Goal: Transaction & Acquisition: Purchase product/service

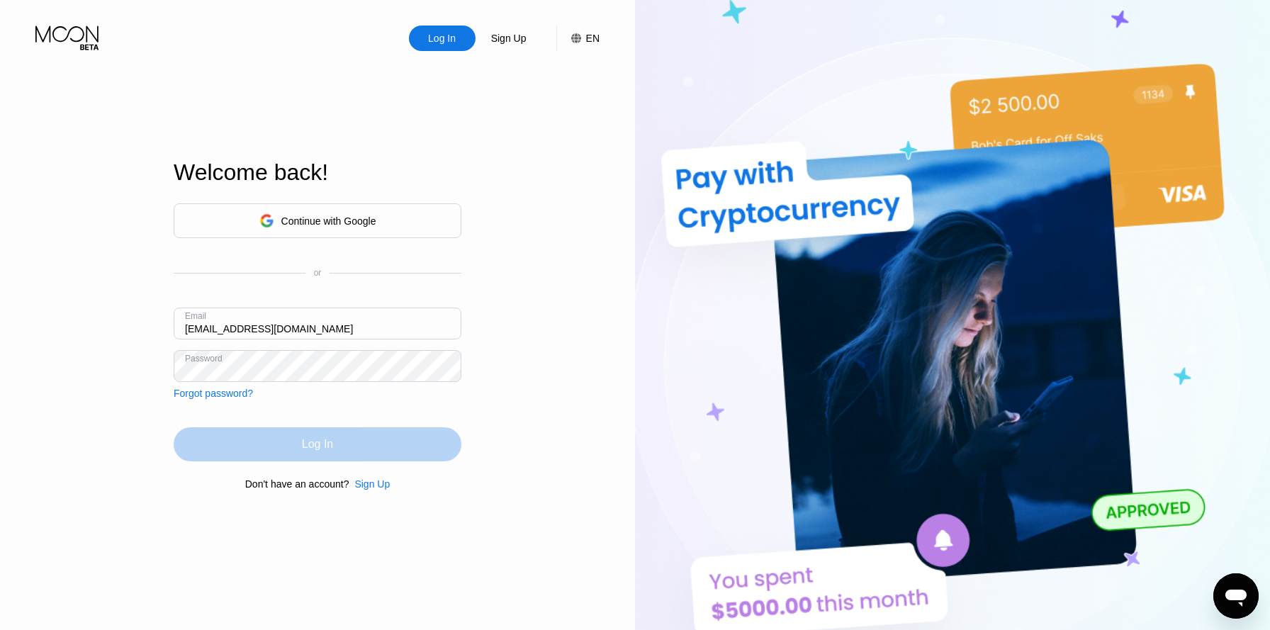
click at [279, 442] on div "Log In" at bounding box center [318, 445] width 288 height 34
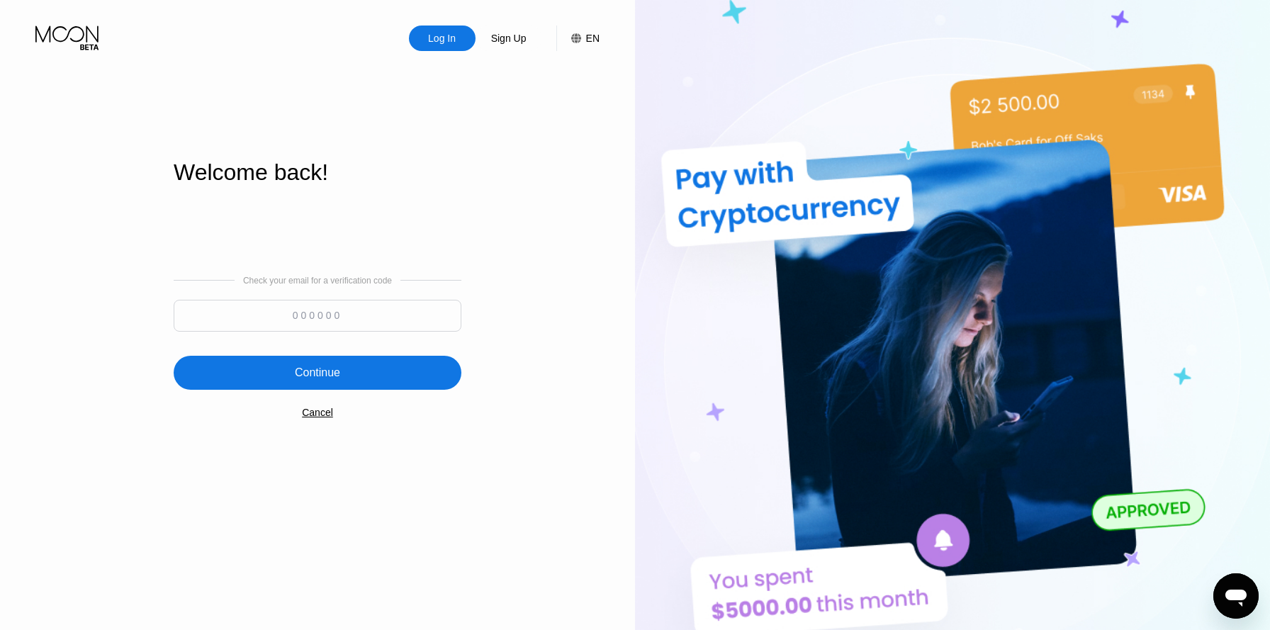
click at [366, 300] on input at bounding box center [318, 316] width 288 height 32
paste input "572370"
click at [350, 368] on div "Continue" at bounding box center [318, 373] width 288 height 34
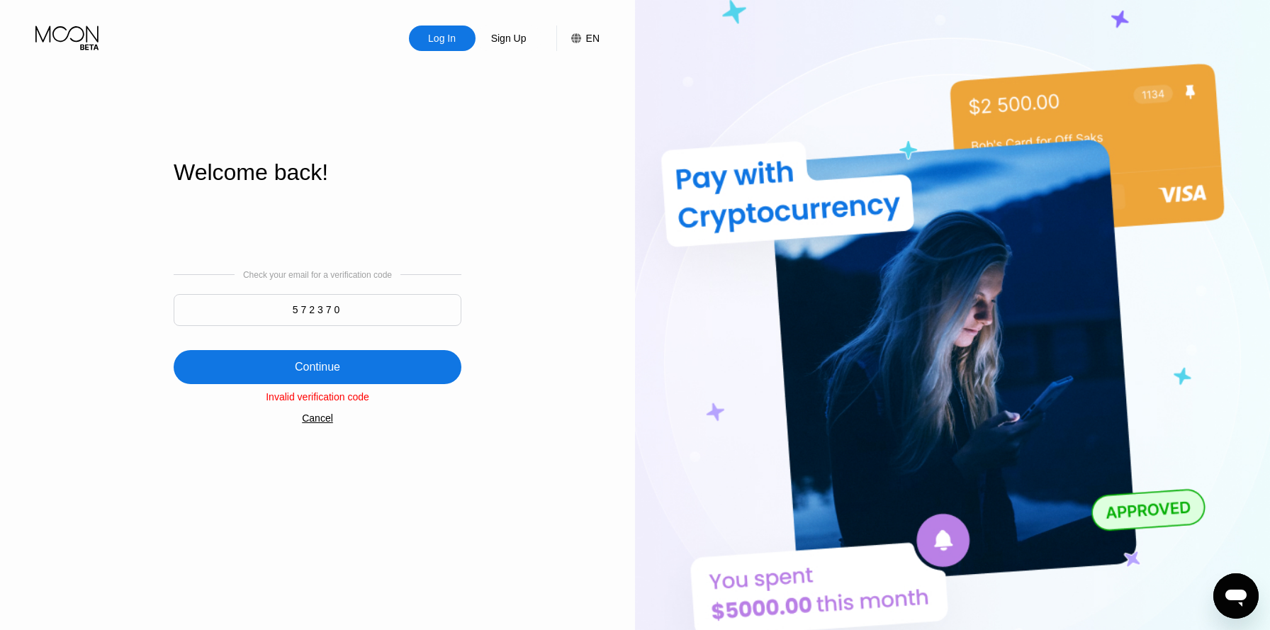
click at [425, 325] on input "572370" at bounding box center [318, 310] width 288 height 32
click at [425, 318] on input "572370" at bounding box center [318, 310] width 288 height 32
paste input "868934"
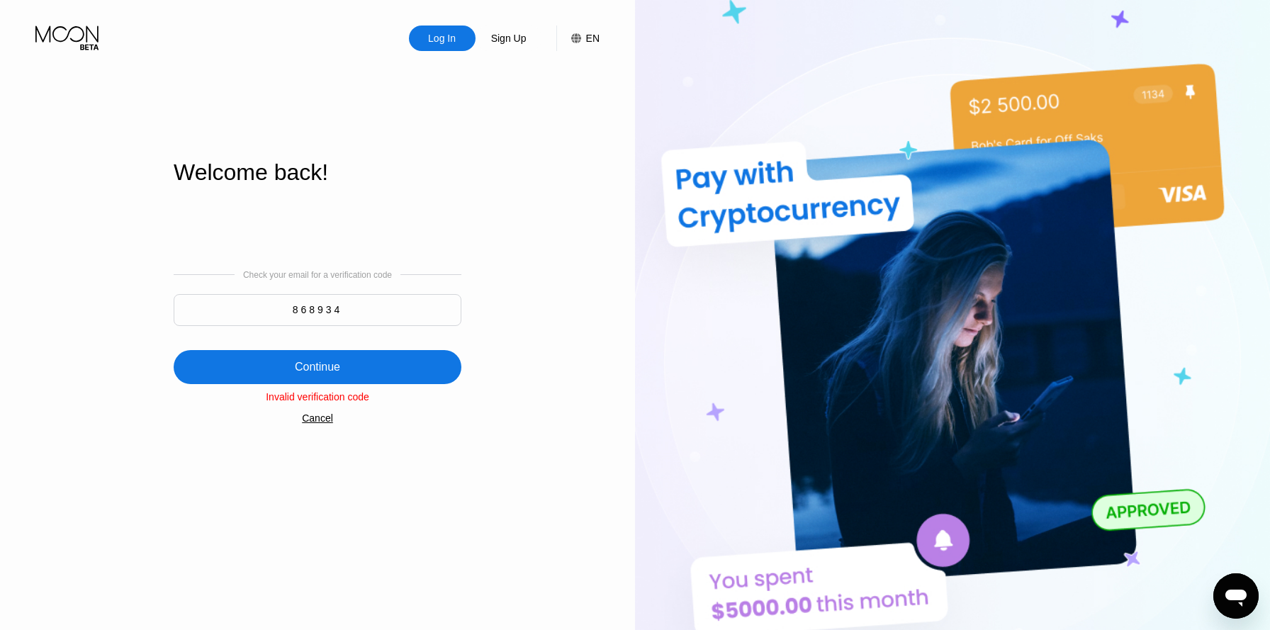
type input "868934"
click at [387, 364] on div "Continue" at bounding box center [318, 367] width 288 height 34
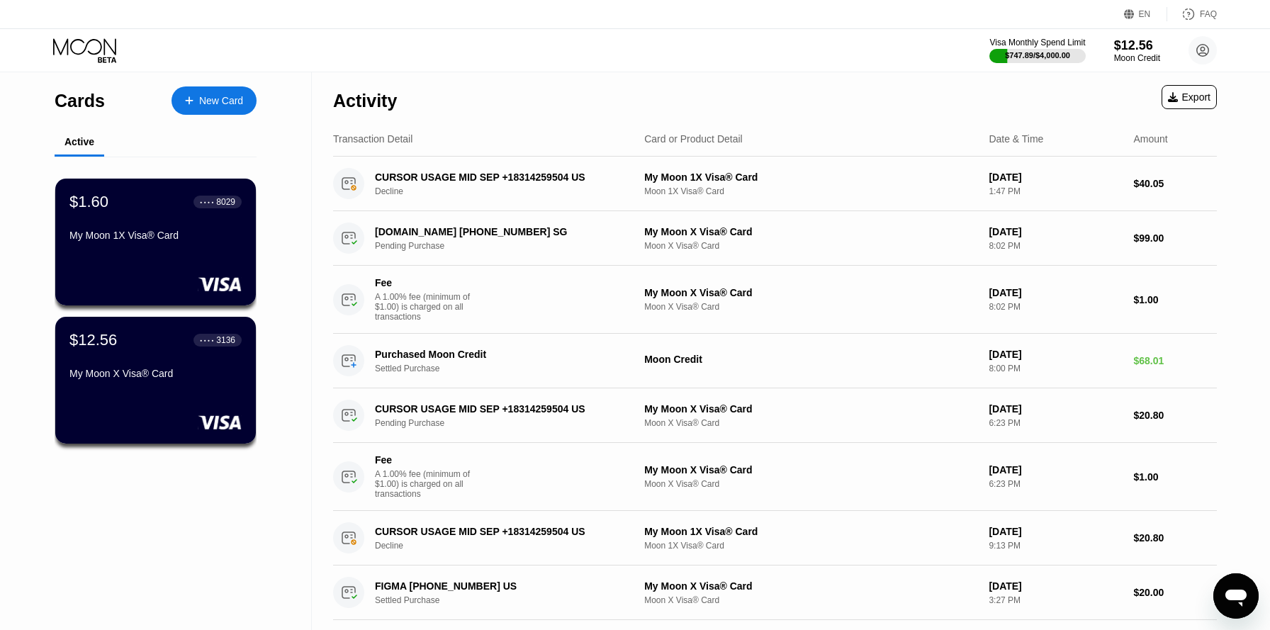
click at [235, 104] on div "New Card" at bounding box center [221, 101] width 44 height 12
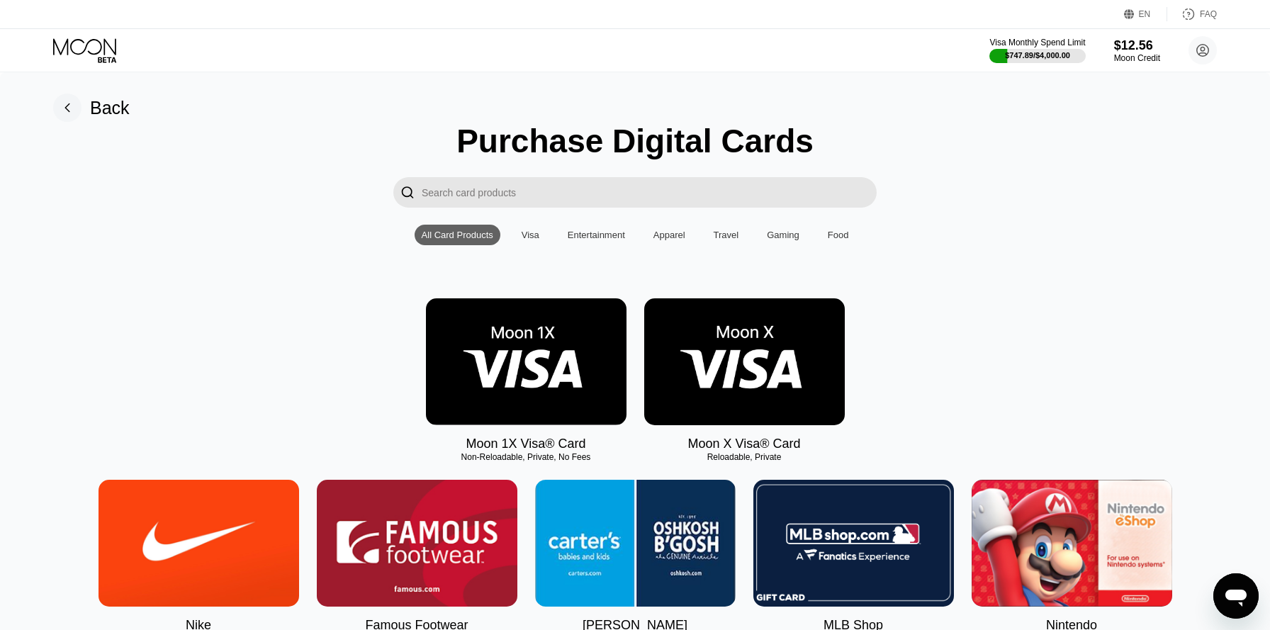
click at [529, 349] on img at bounding box center [526, 361] width 201 height 127
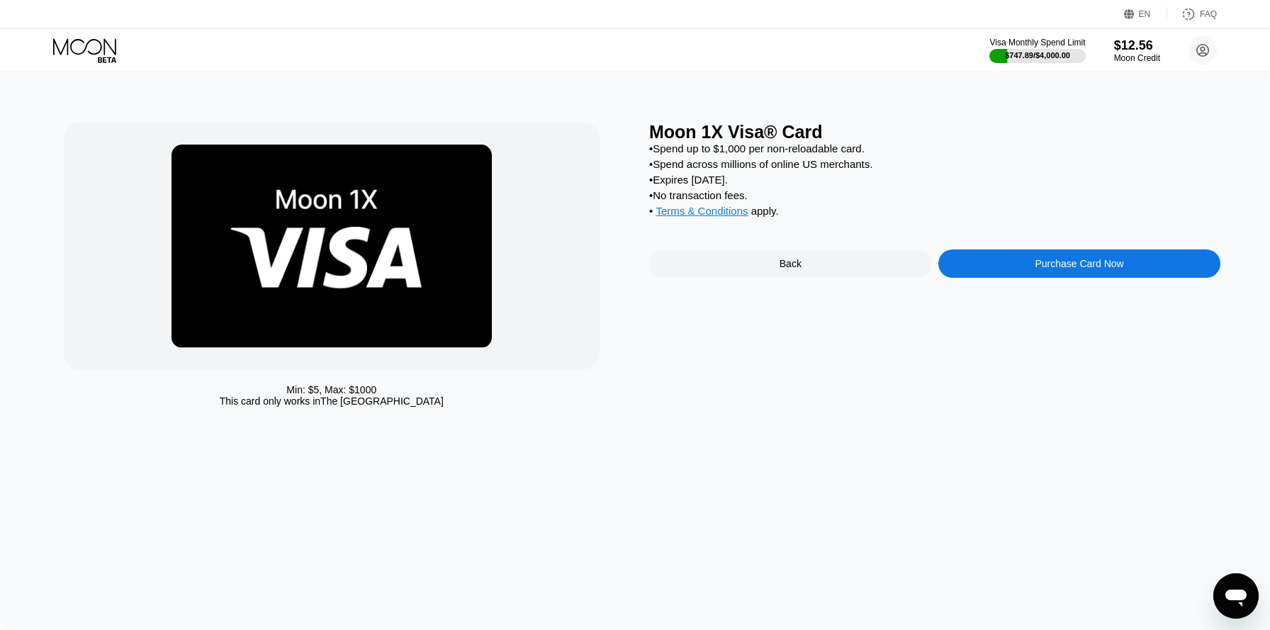
click at [1000, 267] on div "Purchase Card Now" at bounding box center [1080, 264] width 283 height 28
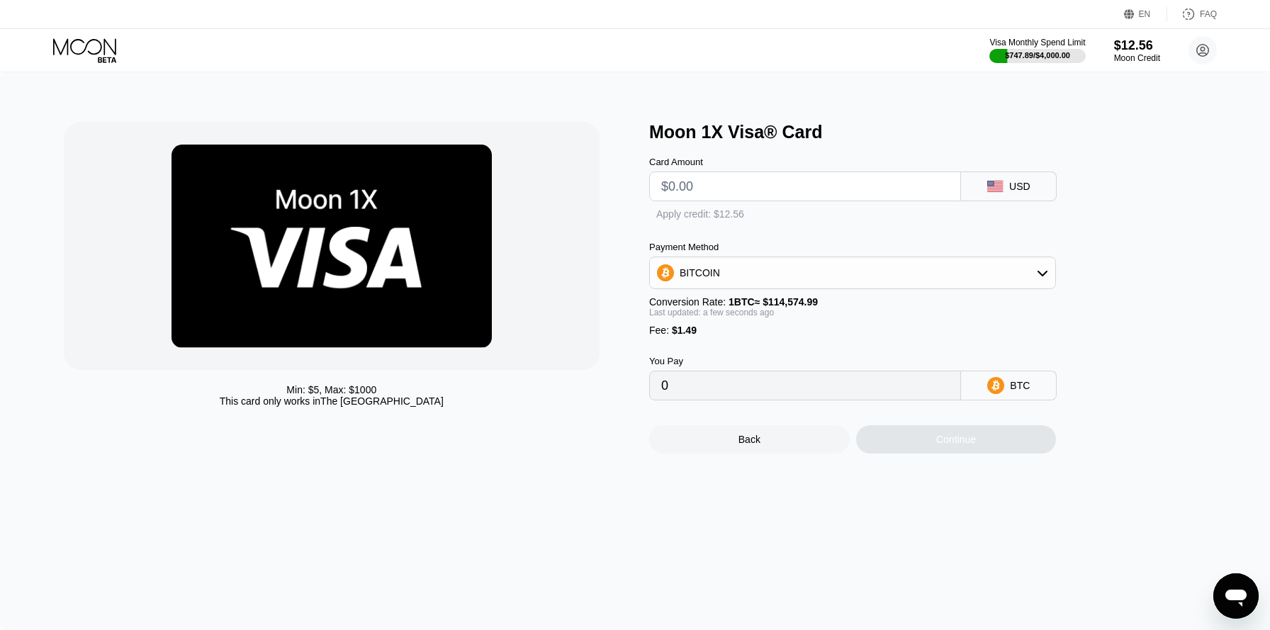
click at [857, 182] on input "text" at bounding box center [805, 186] width 288 height 28
click at [898, 449] on div "Continue" at bounding box center [956, 440] width 201 height 28
click at [933, 170] on div "Card Amount" at bounding box center [805, 179] width 312 height 45
click at [932, 189] on input "text" at bounding box center [805, 186] width 288 height 28
click at [654, 209] on div "" at bounding box center [656, 215] width 14 height 14
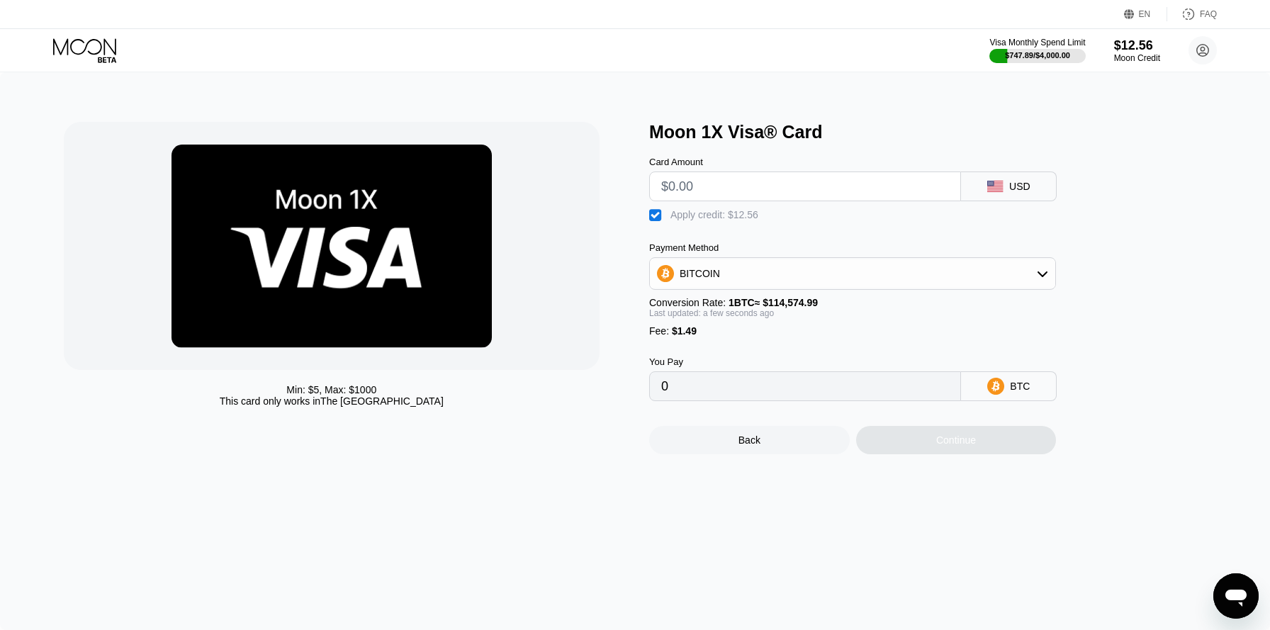
click at [662, 217] on div "" at bounding box center [656, 215] width 14 height 14
click at [688, 189] on input "text" at bounding box center [805, 186] width 288 height 28
type input "$100"
type input "0.00088580"
click at [688, 189] on input "$100" at bounding box center [805, 186] width 288 height 28
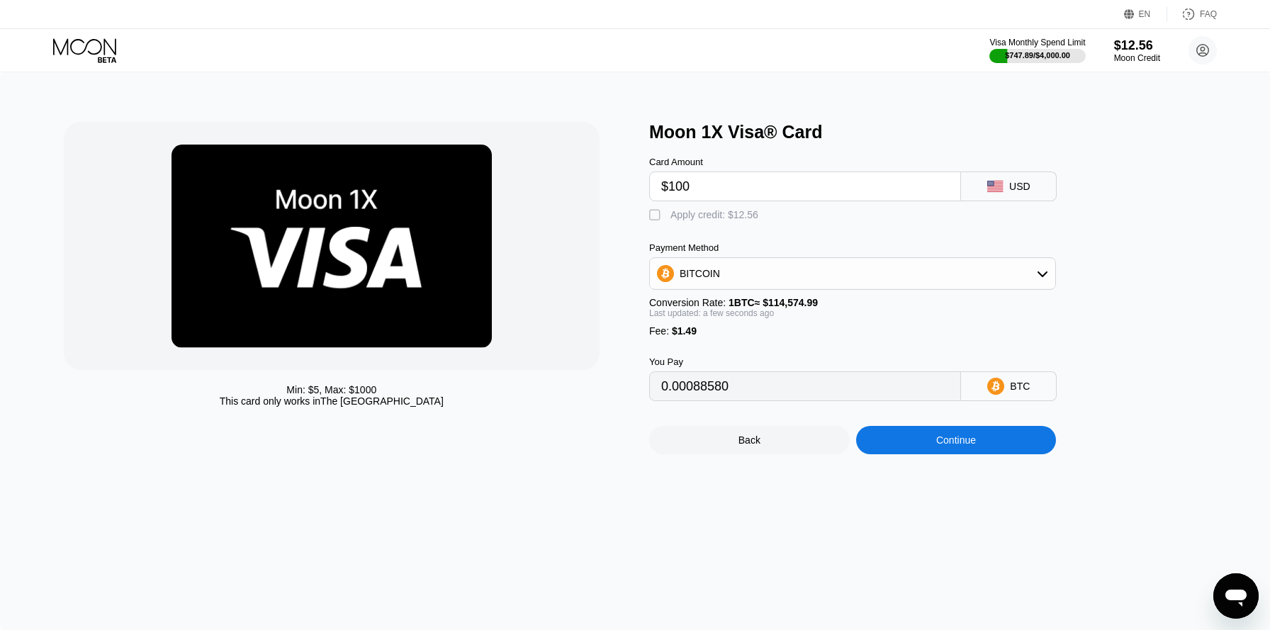
click at [723, 187] on input "$100" at bounding box center [805, 186] width 288 height 28
type input "$1"
type input "0"
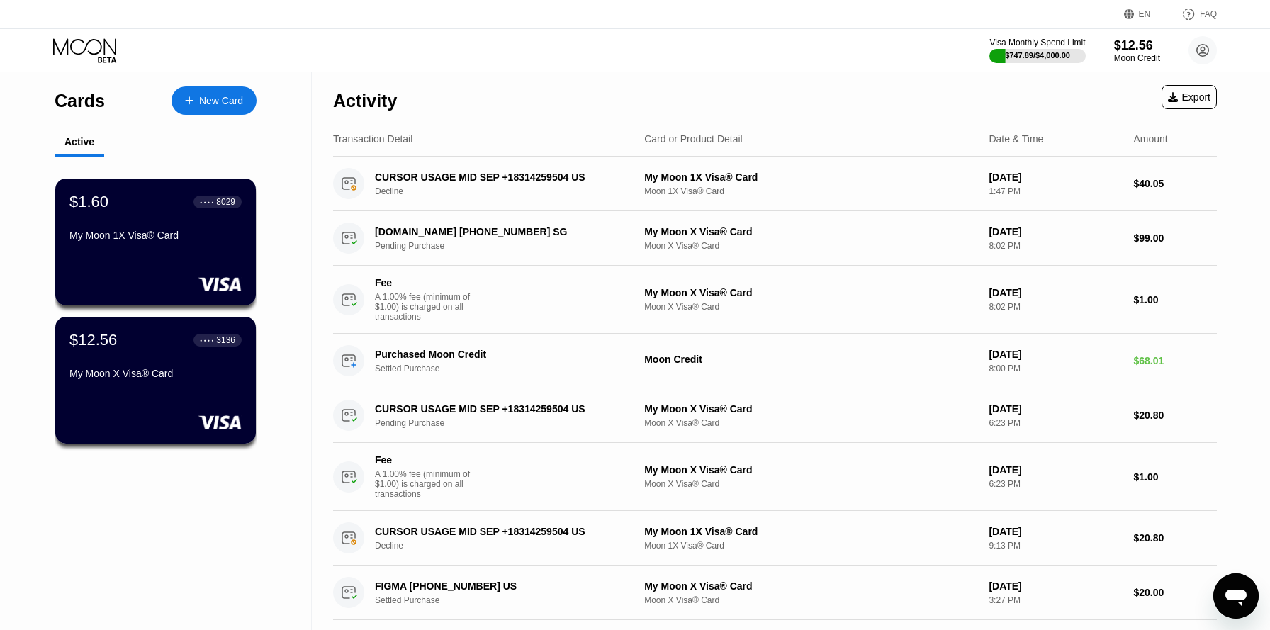
click at [206, 86] on div "New Card" at bounding box center [214, 100] width 85 height 28
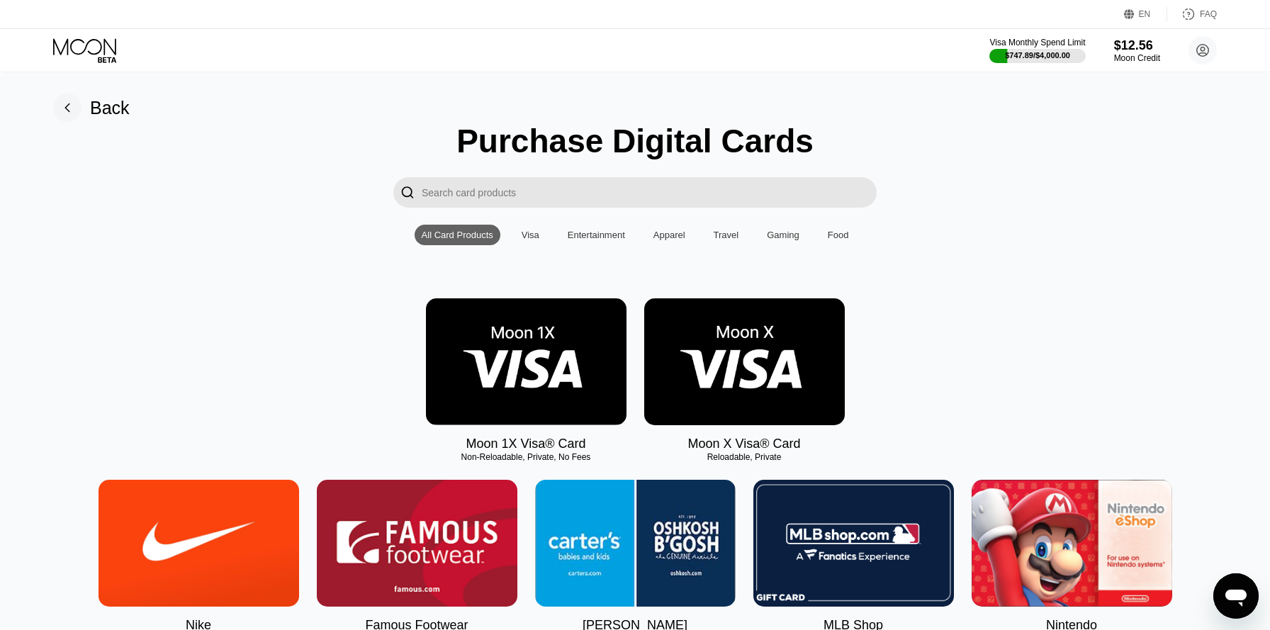
click at [738, 367] on img at bounding box center [744, 361] width 201 height 127
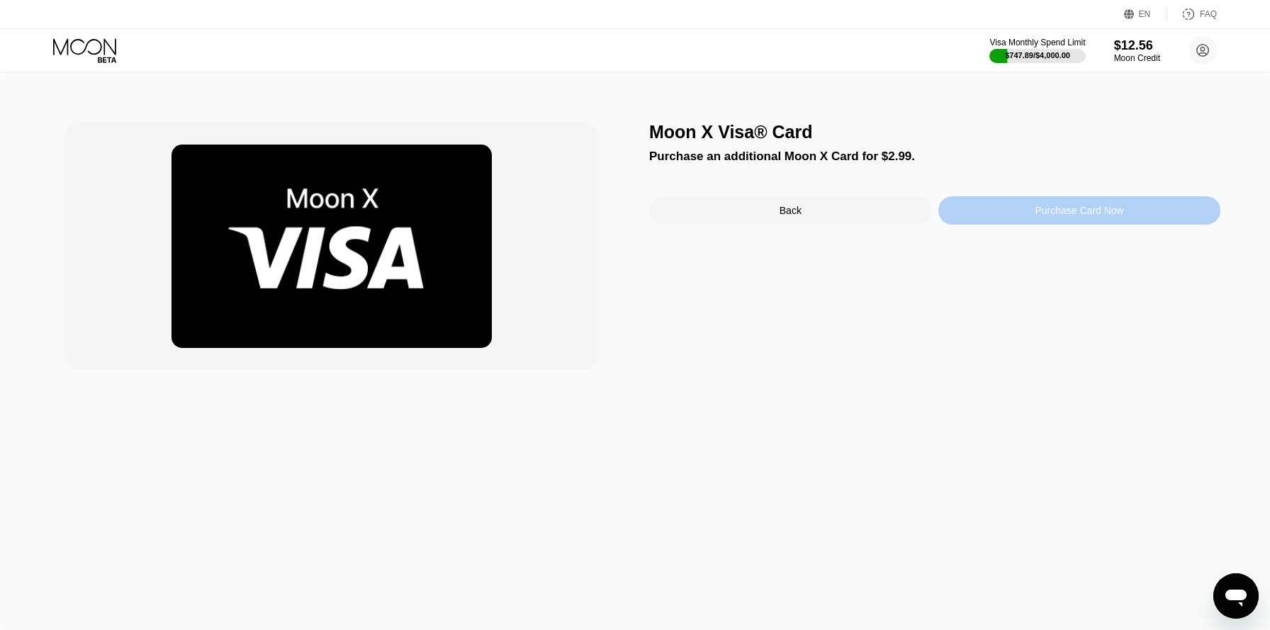
click at [1057, 213] on div "Purchase Card Now" at bounding box center [1079, 210] width 89 height 11
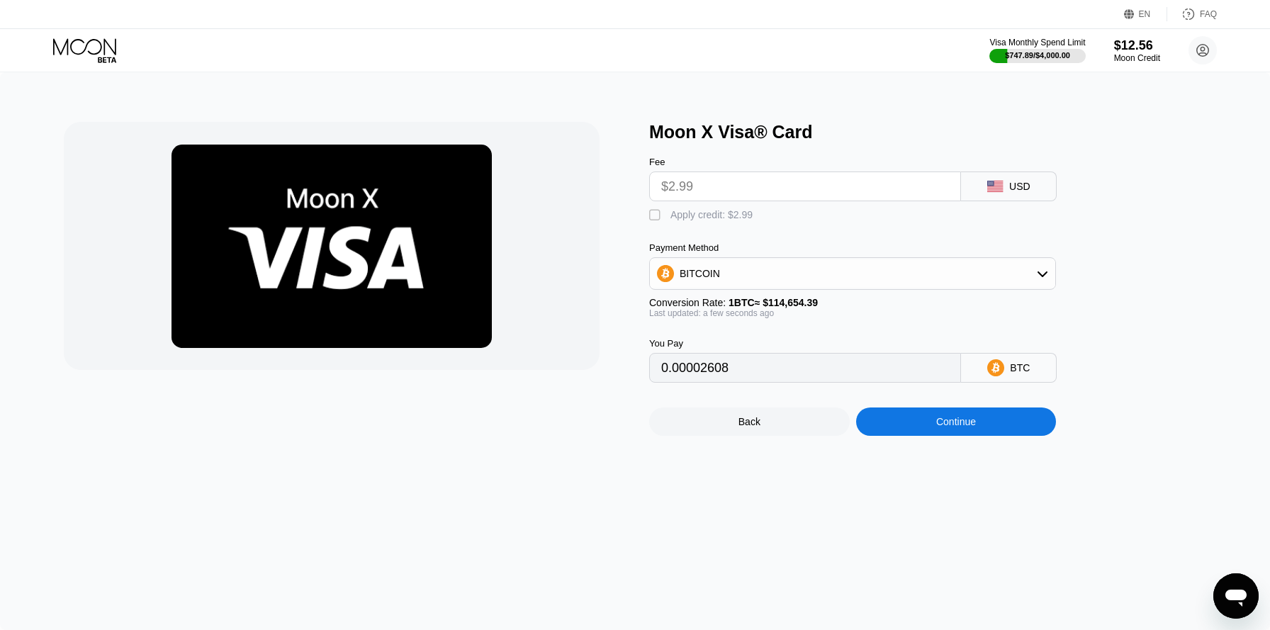
click at [872, 186] on input "$2.99" at bounding box center [805, 186] width 288 height 28
click at [868, 186] on input "$2.99" at bounding box center [805, 186] width 288 height 28
click at [859, 177] on input "$2.99" at bounding box center [805, 186] width 288 height 28
click at [652, 220] on div "" at bounding box center [656, 215] width 14 height 14
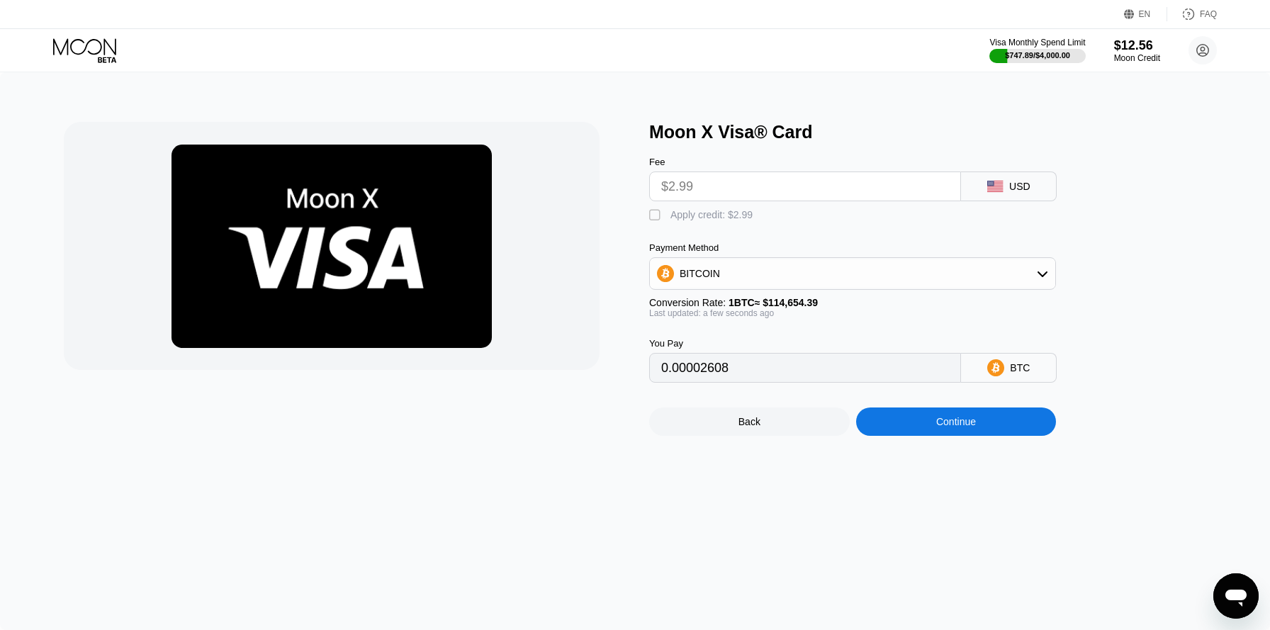
type input "0"
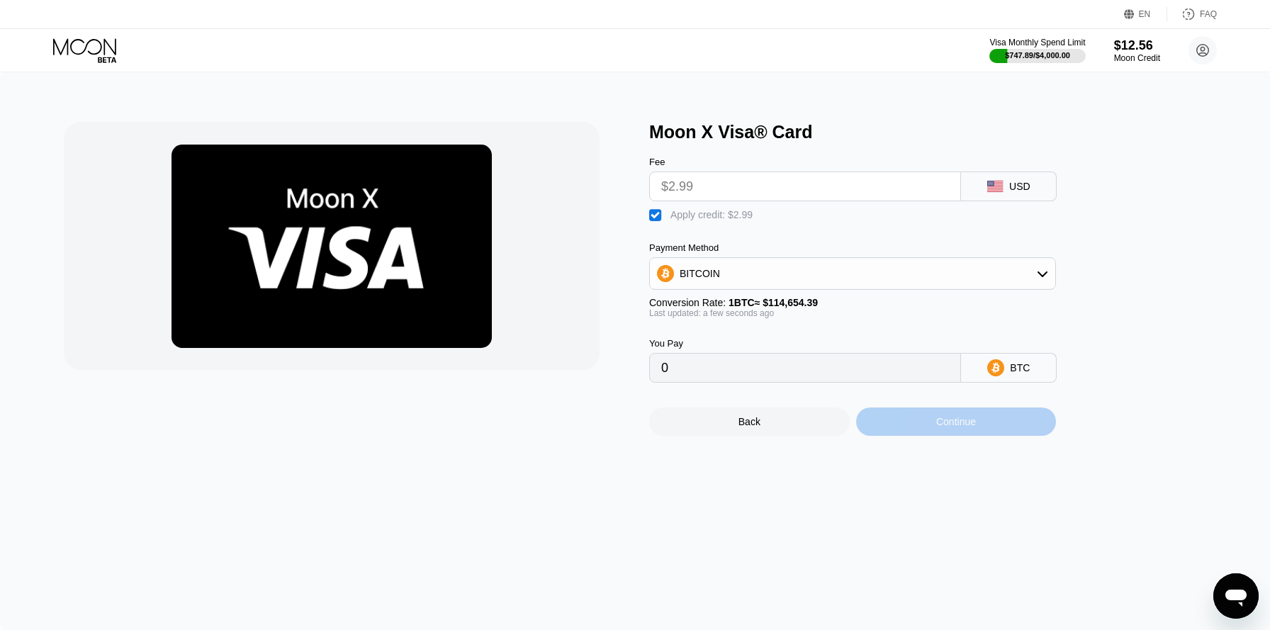
click at [969, 430] on div "Continue" at bounding box center [956, 422] width 201 height 28
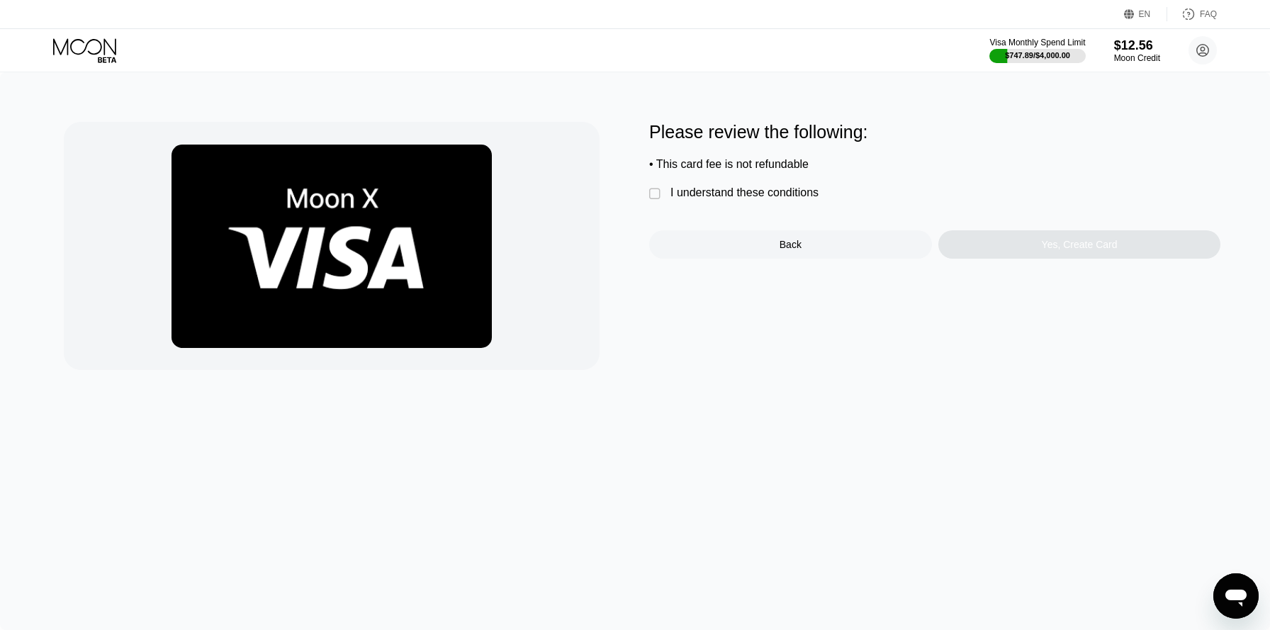
click at [736, 191] on div "I understand these conditions" at bounding box center [745, 192] width 148 height 13
click at [1042, 256] on div "Yes, Create Card" at bounding box center [1080, 244] width 283 height 28
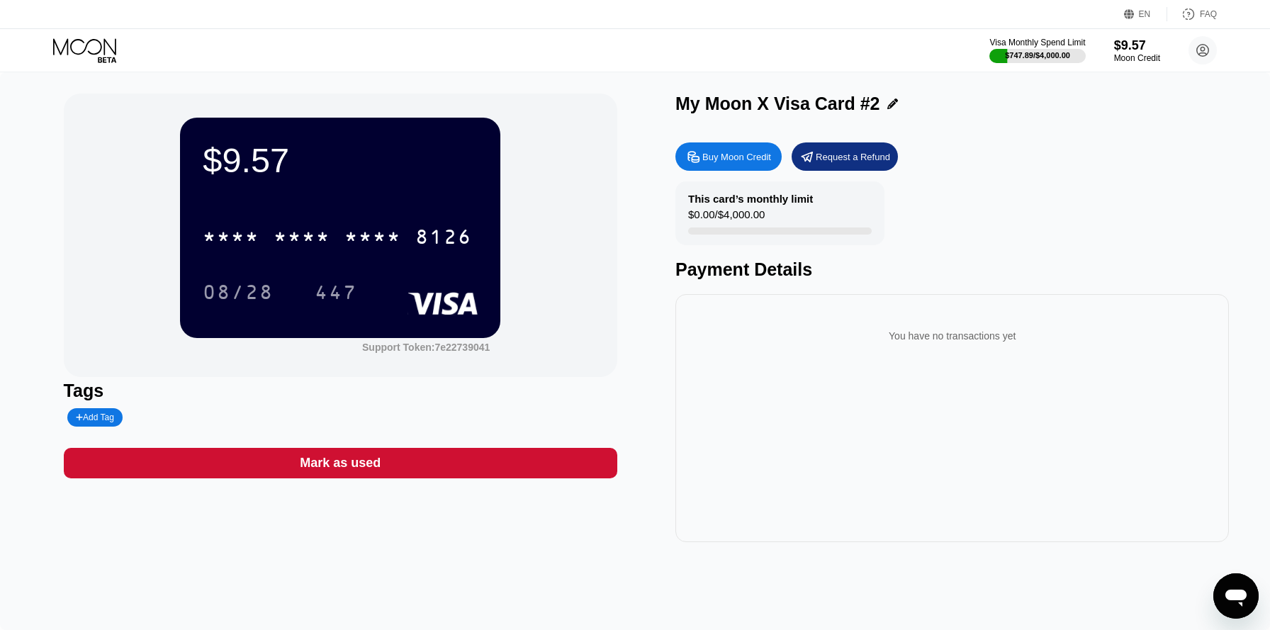
click at [108, 52] on icon at bounding box center [86, 50] width 66 height 25
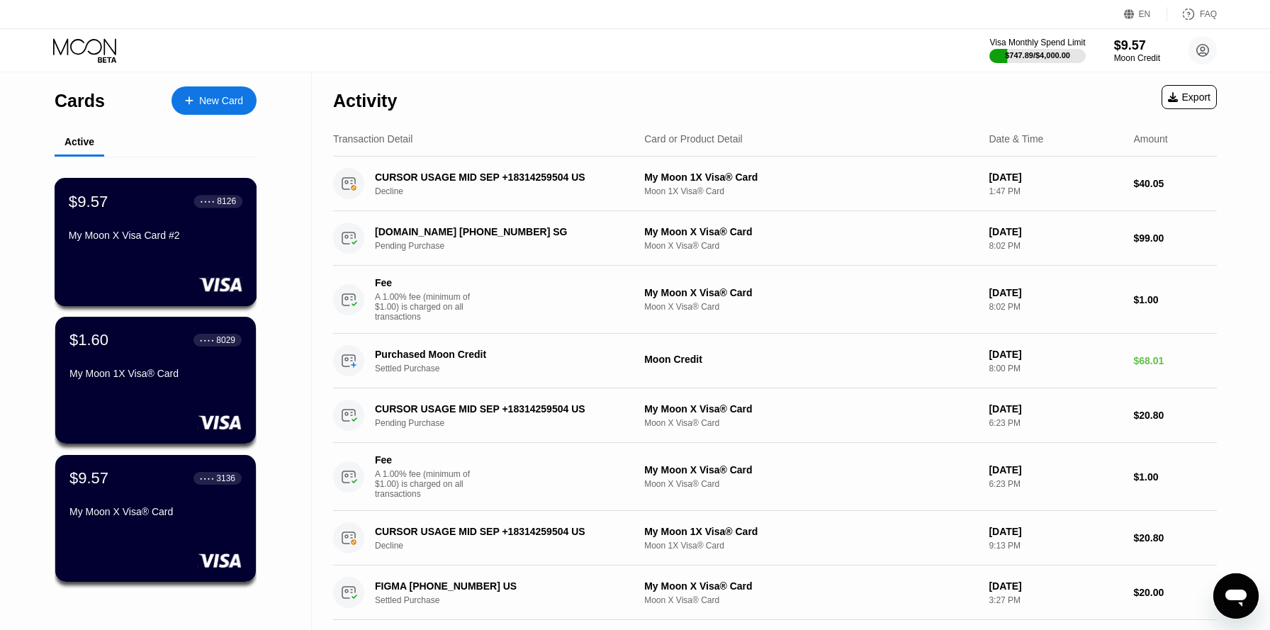
click at [209, 259] on div "$9.57 ● ● ● ● 8126 My Moon X Visa Card #2" at bounding box center [156, 242] width 203 height 128
click at [216, 106] on div "New Card" at bounding box center [221, 101] width 44 height 12
click at [225, 273] on div "$9.57 ● ● ● ● 8126 My Moon X Visa Card #2" at bounding box center [156, 242] width 203 height 128
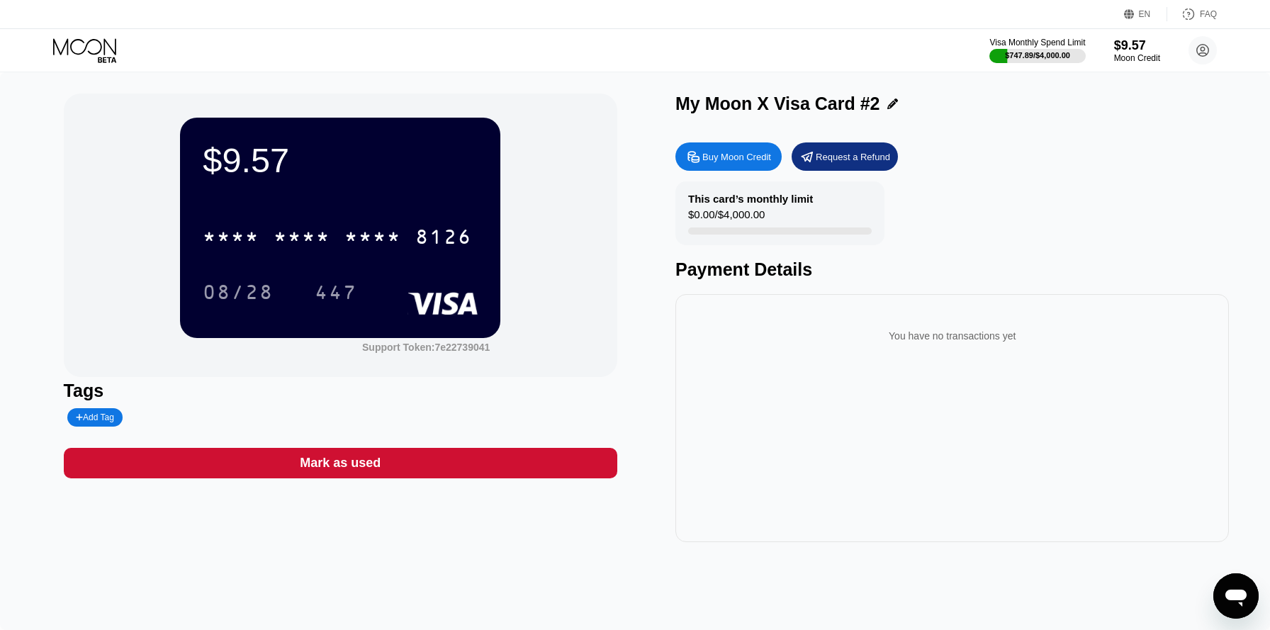
click at [757, 157] on div "Buy Moon Credit" at bounding box center [737, 157] width 69 height 12
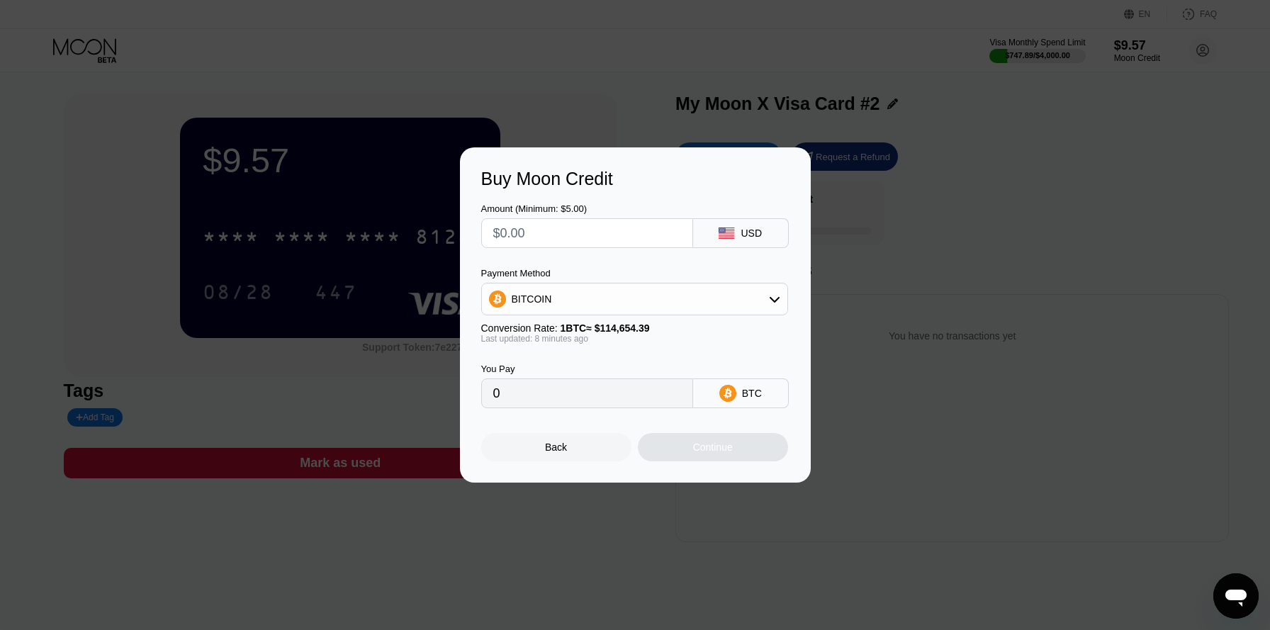
click at [608, 245] on input "text" at bounding box center [587, 233] width 188 height 28
type input "$3"
type input "0.00002616"
type input "$30"
type input "0.00026153"
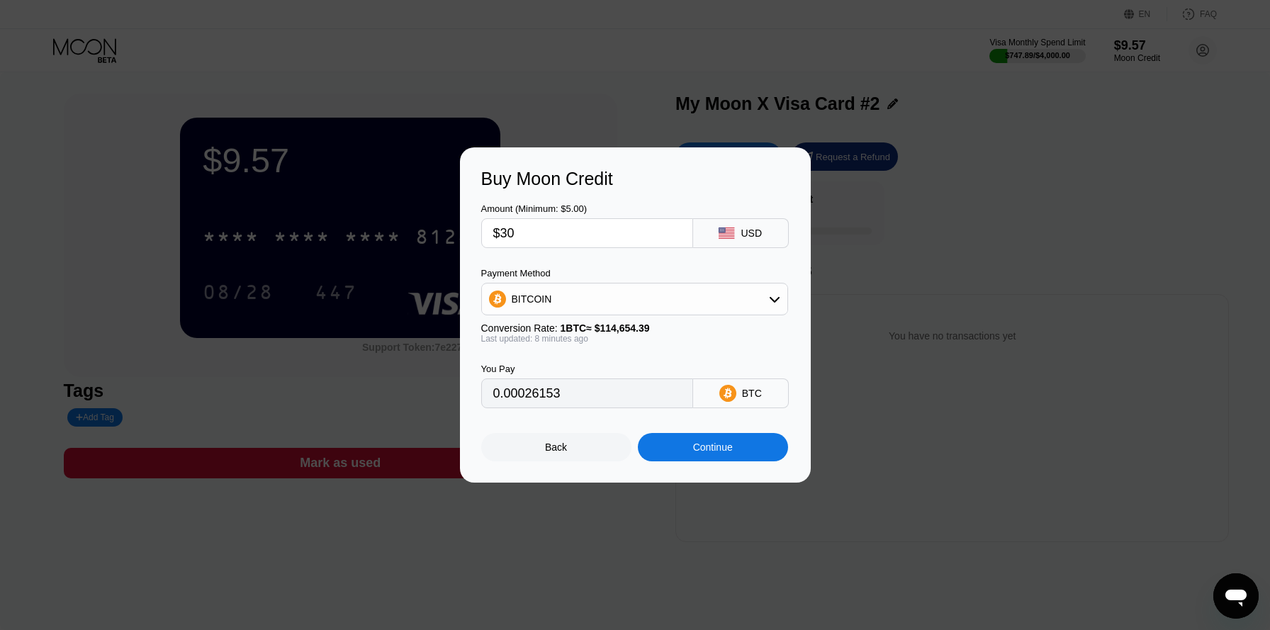
type input "$300"
type input "0.00261526"
type input "$300"
click at [626, 299] on div "BITCOIN" at bounding box center [635, 299] width 306 height 28
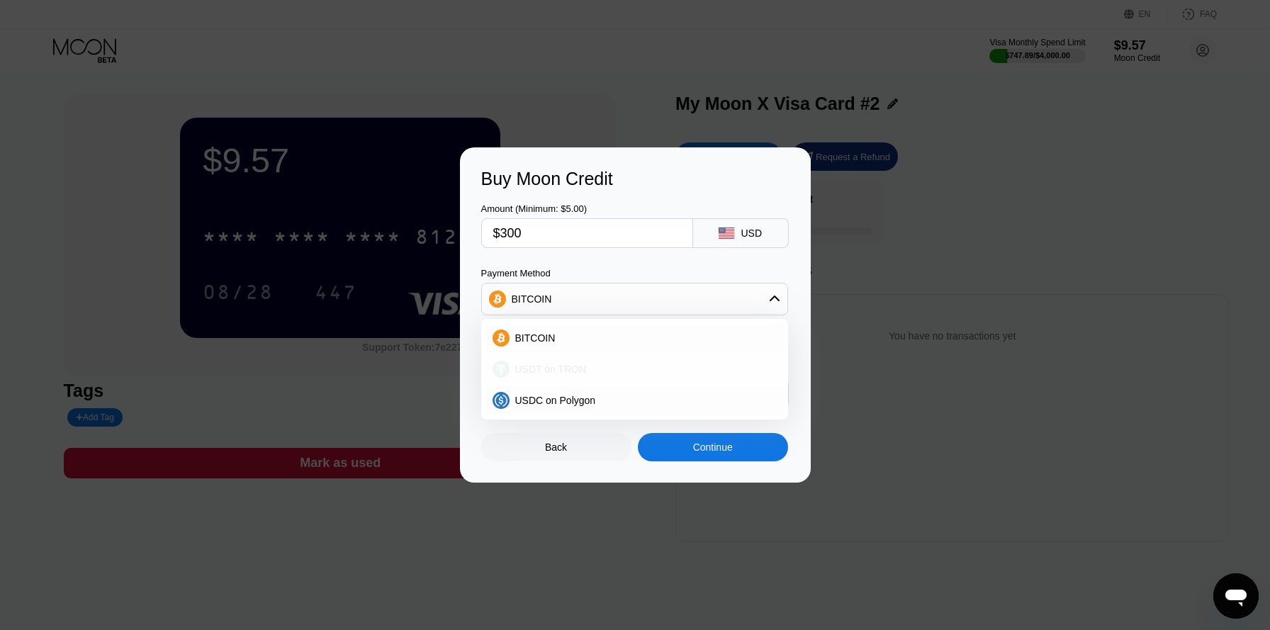
click at [625, 369] on div "USDT on TRON" at bounding box center [643, 369] width 267 height 11
type input "303.03"
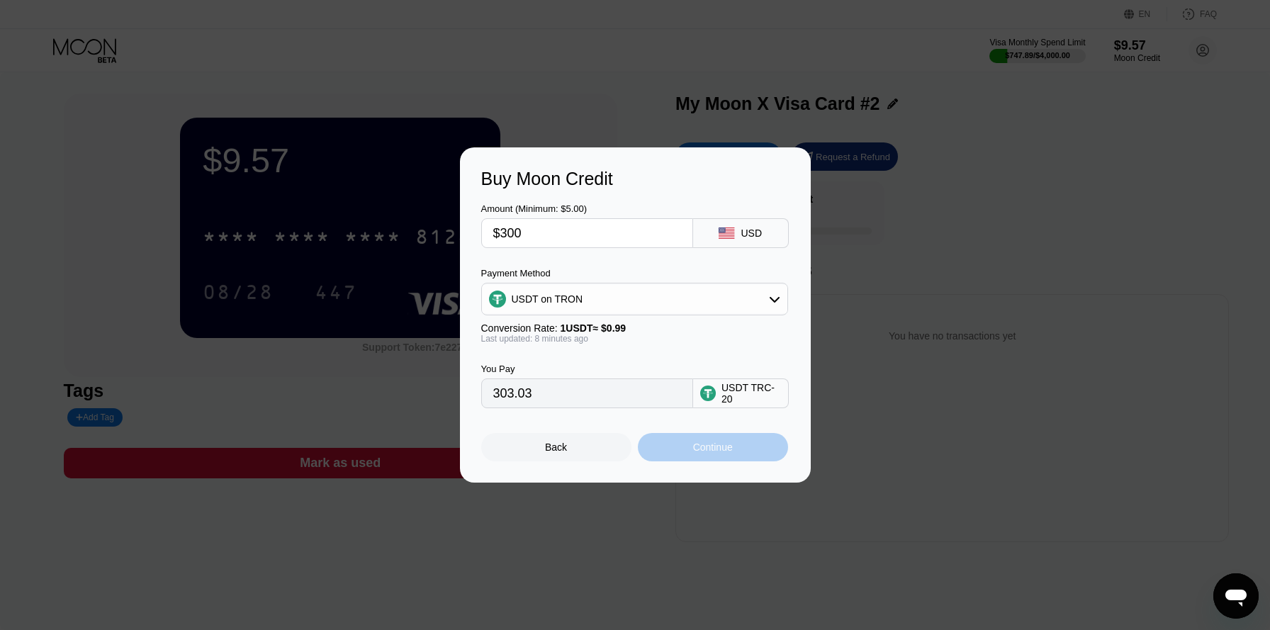
click at [683, 456] on div "Continue" at bounding box center [713, 447] width 150 height 28
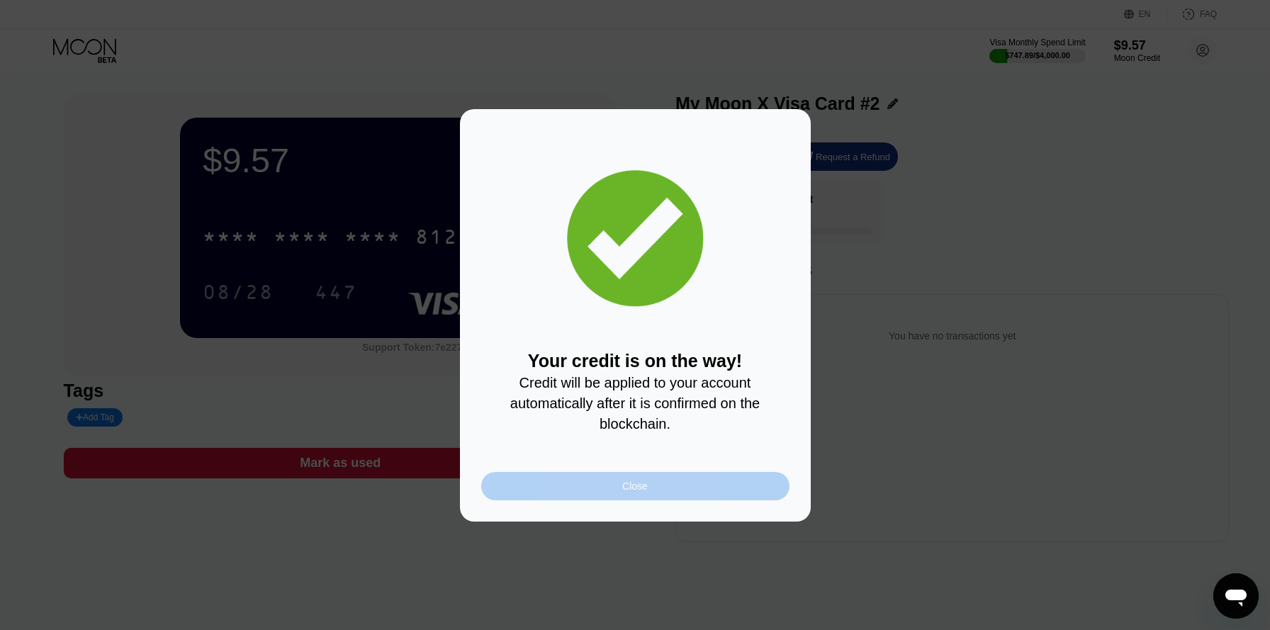
click at [716, 491] on div "Close" at bounding box center [635, 486] width 308 height 28
